Goal: Check status

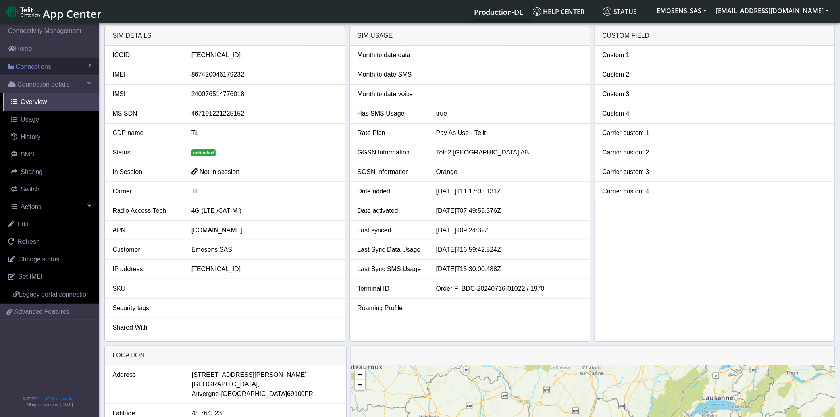
click at [41, 62] on span "Connections" at bounding box center [33, 67] width 35 height 10
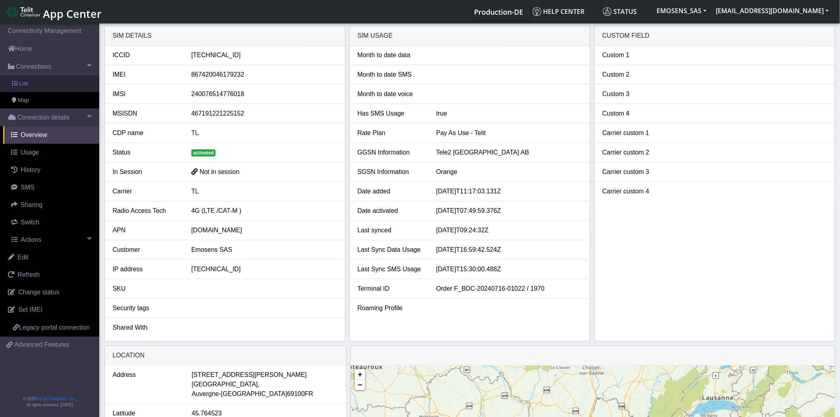
click at [37, 85] on link "List" at bounding box center [49, 83] width 99 height 17
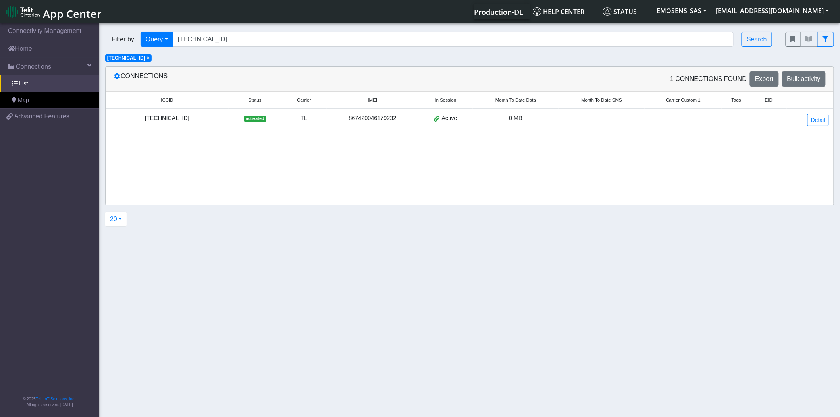
click at [150, 57] on span "×" at bounding box center [148, 58] width 3 height 6
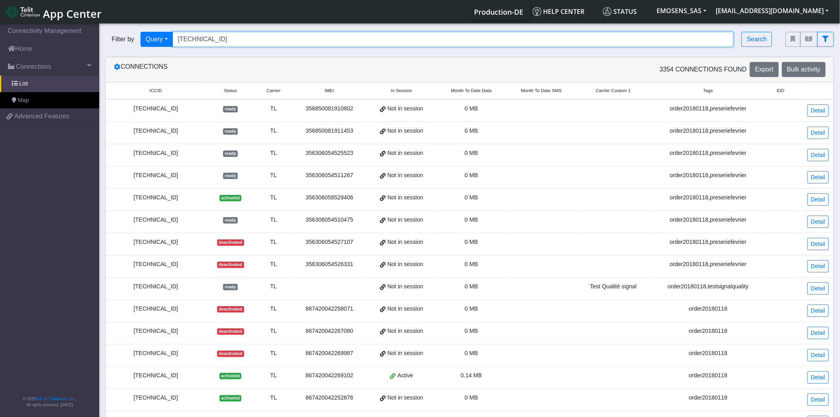
drag, startPoint x: 285, startPoint y: 37, endPoint x: 116, endPoint y: 36, distance: 169.6
click at [116, 36] on div "Filter by Query Query In Session Not connected Tags Country Operator [TECHNICAL…" at bounding box center [439, 39] width 669 height 15
paste input "426"
type input "[TECHNICAL_ID]"
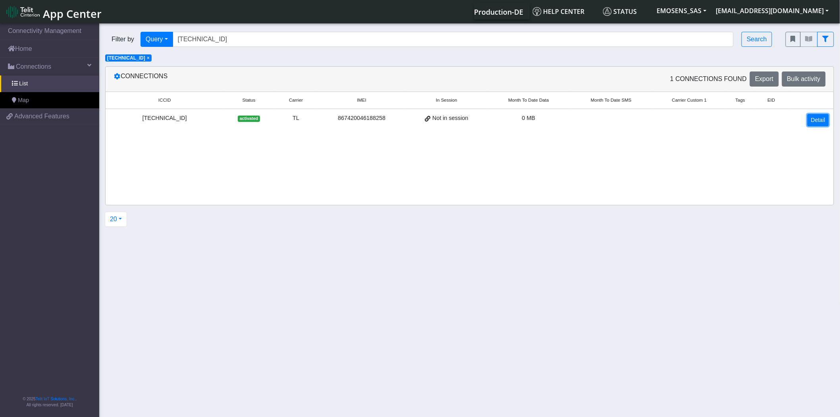
click at [671, 122] on link "Detail" at bounding box center [818, 120] width 21 height 12
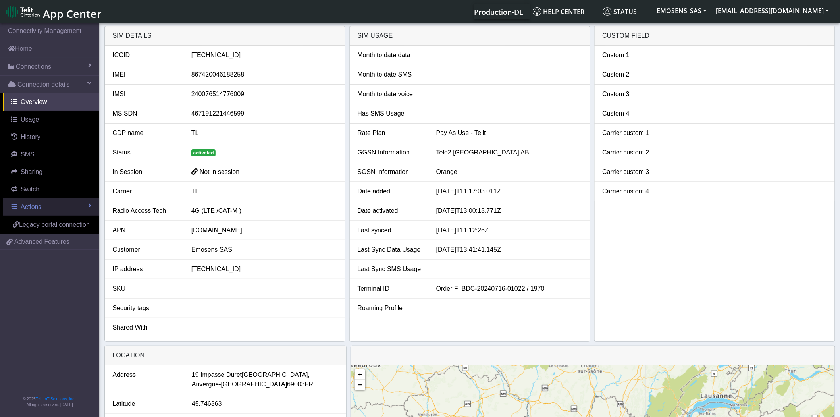
click at [45, 204] on link "Actions" at bounding box center [51, 206] width 96 height 17
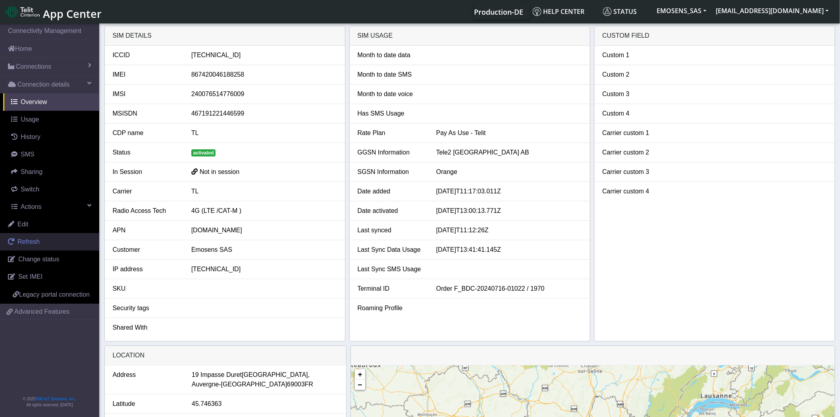
click at [48, 241] on link "Refresh" at bounding box center [49, 241] width 99 height 17
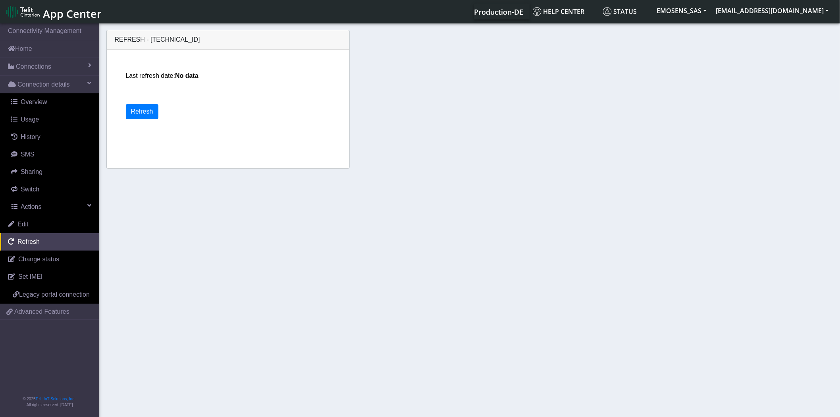
click at [644, 158] on div "Refresh - [TECHNICAL_ID] Last refresh date: No data Refresh" at bounding box center [469, 100] width 731 height 149
click at [38, 66] on span "Connections" at bounding box center [33, 67] width 35 height 10
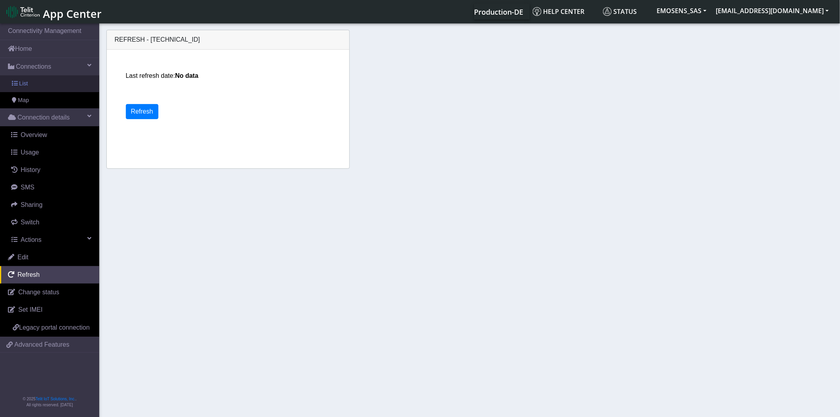
click at [42, 80] on link "List" at bounding box center [49, 83] width 99 height 17
